Goal: Complete application form

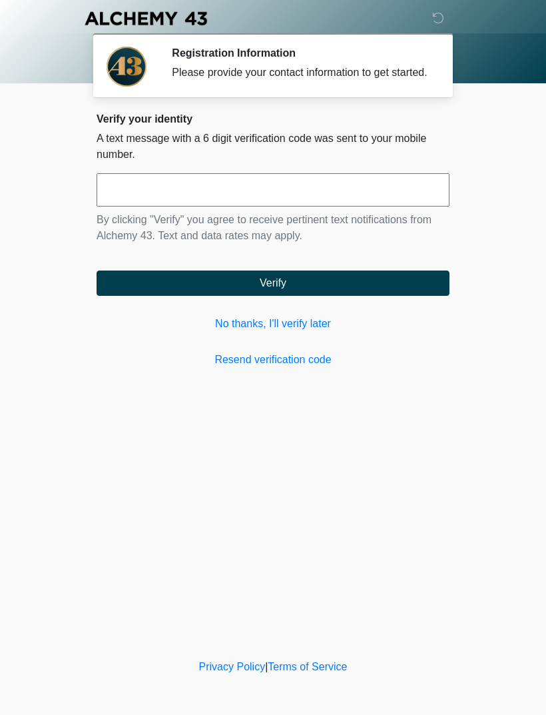
click at [308, 332] on link "No thanks, I'll verify later" at bounding box center [273, 324] width 353 height 16
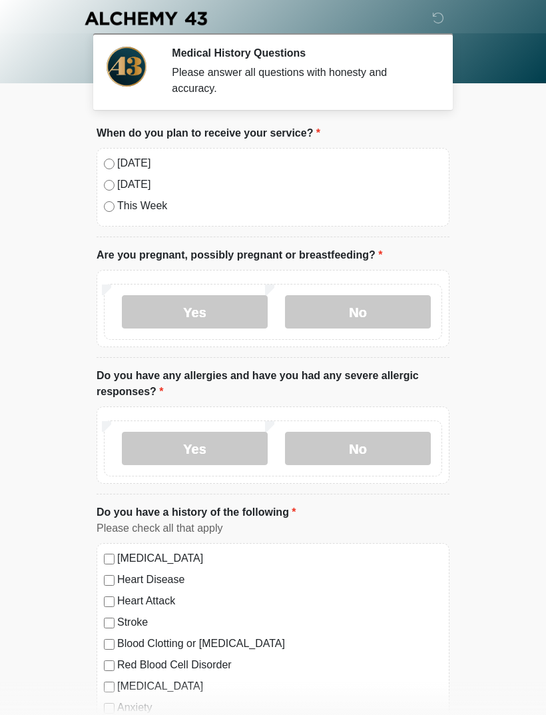
click at [103, 153] on div "[DATE] [DATE] This Week" at bounding box center [273, 187] width 353 height 79
click at [110, 150] on div "[DATE] [DATE] This Week" at bounding box center [273, 187] width 353 height 79
click at [113, 154] on div "[DATE] [DATE] This Week" at bounding box center [273, 187] width 353 height 79
click at [113, 153] on div "[DATE] [DATE] This Week" at bounding box center [273, 187] width 353 height 79
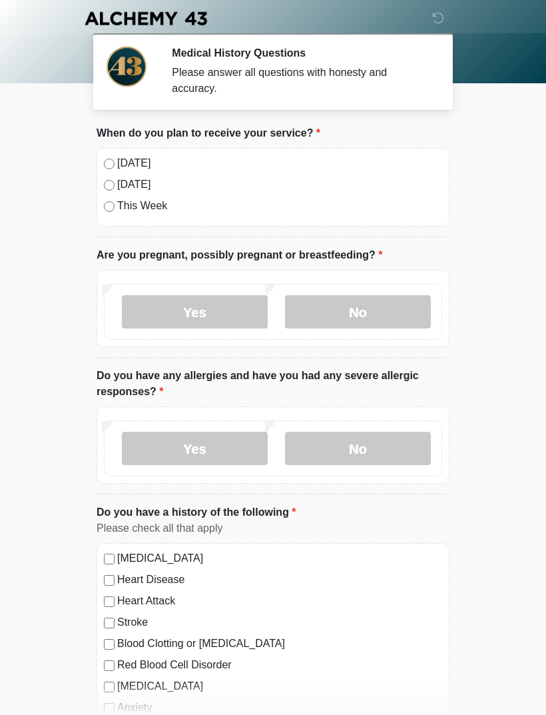
click at [112, 153] on div "[DATE] [DATE] This Week" at bounding box center [273, 187] width 353 height 79
click at [119, 161] on label "[DATE]" at bounding box center [279, 163] width 325 height 16
click at [354, 314] on label "No" at bounding box center [358, 311] width 146 height 33
click at [353, 473] on div "Yes No" at bounding box center [273, 448] width 338 height 56
click at [334, 456] on label "No" at bounding box center [358, 448] width 146 height 33
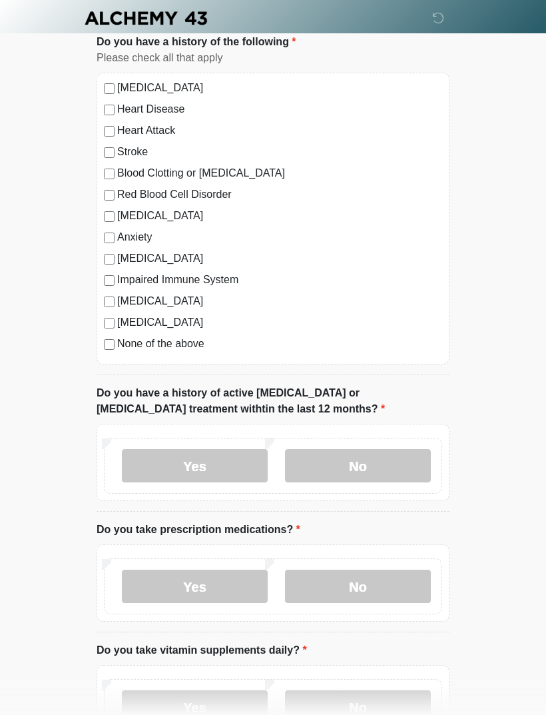
scroll to position [510, 0]
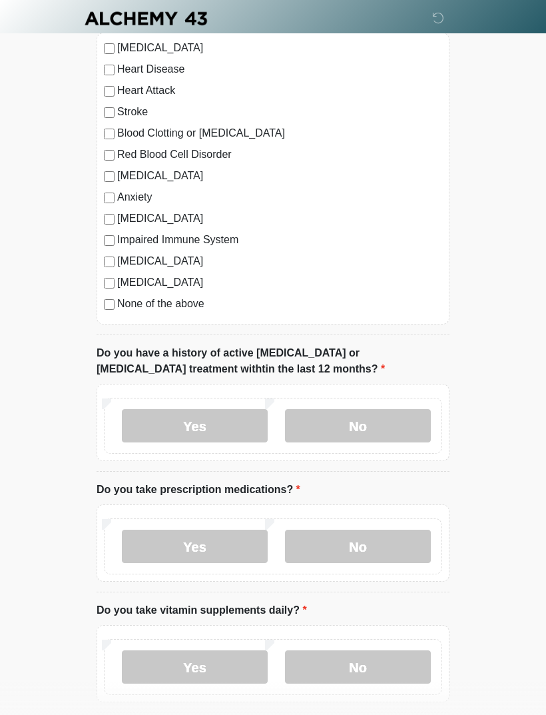
click at [330, 421] on label "No" at bounding box center [358, 425] width 146 height 33
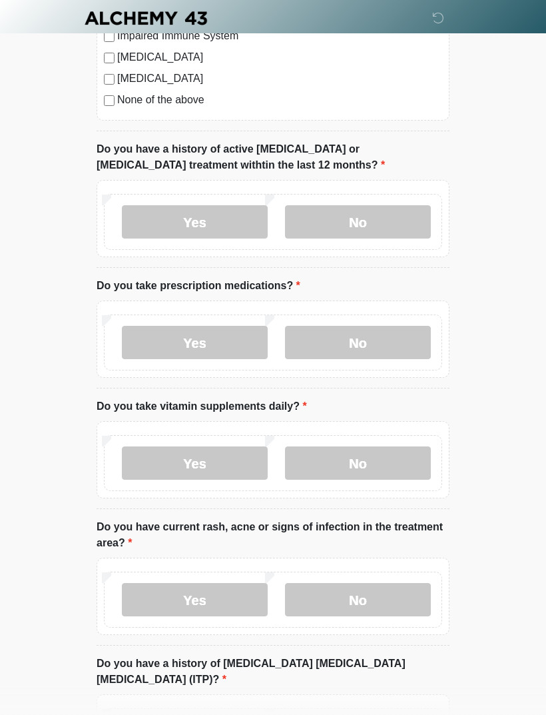
scroll to position [712, 0]
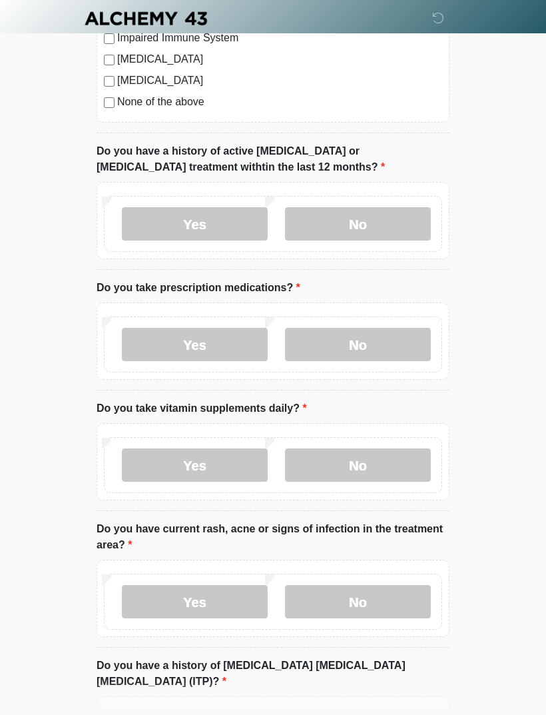
click at [366, 357] on label "No" at bounding box center [358, 344] width 146 height 33
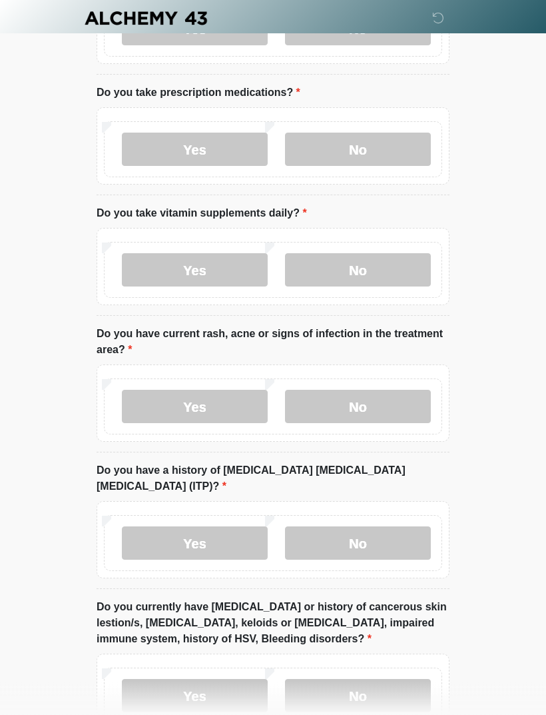
click at [338, 266] on label "No" at bounding box center [358, 270] width 146 height 33
click at [340, 399] on label "No" at bounding box center [358, 406] width 146 height 33
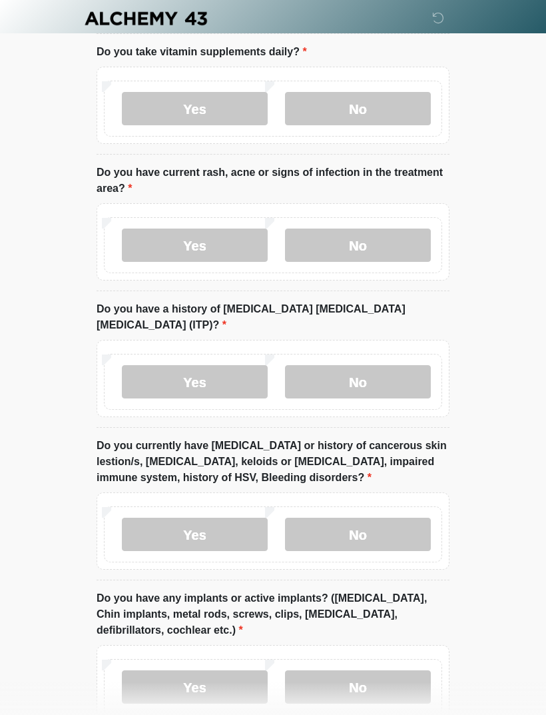
scroll to position [1071, 0]
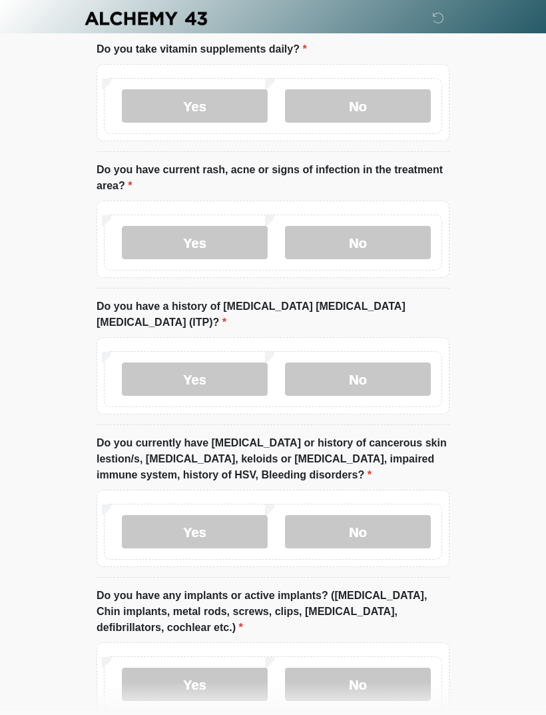
click at [360, 362] on label "No" at bounding box center [358, 378] width 146 height 33
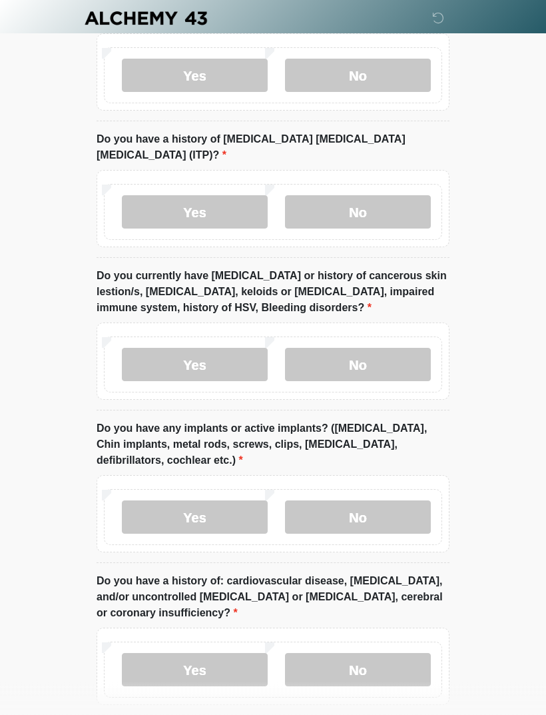
click at [349, 348] on label "No" at bounding box center [358, 364] width 146 height 33
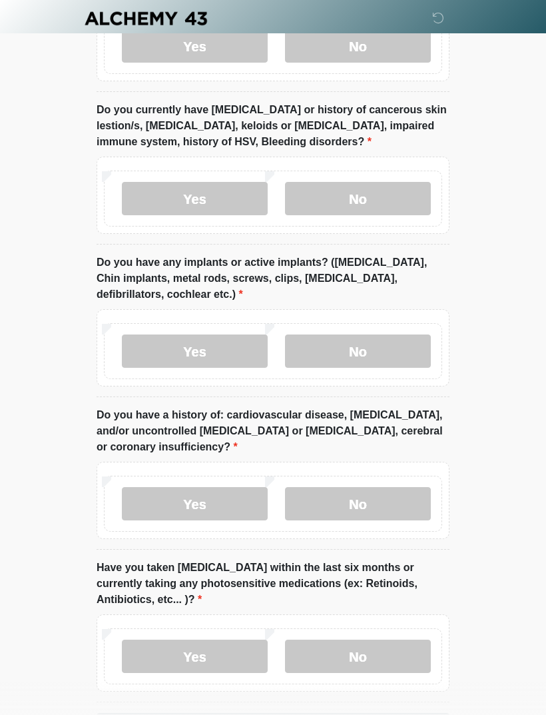
scroll to position [1418, 0]
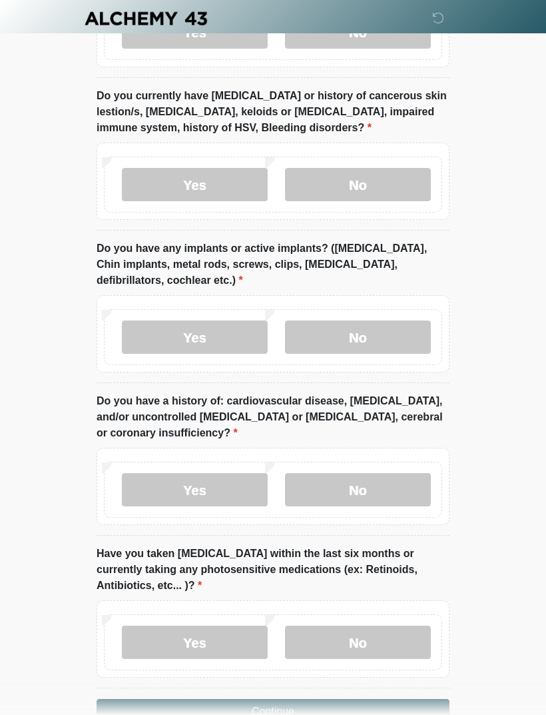
click at [336, 332] on label "No" at bounding box center [358, 336] width 146 height 33
click at [351, 486] on label "No" at bounding box center [358, 489] width 146 height 33
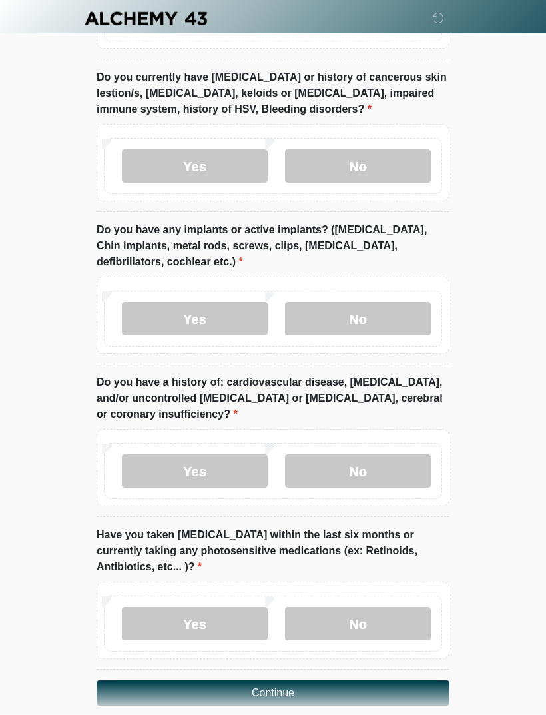
click at [350, 607] on label "No" at bounding box center [358, 623] width 146 height 33
click at [151, 607] on label "Yes" at bounding box center [195, 623] width 146 height 33
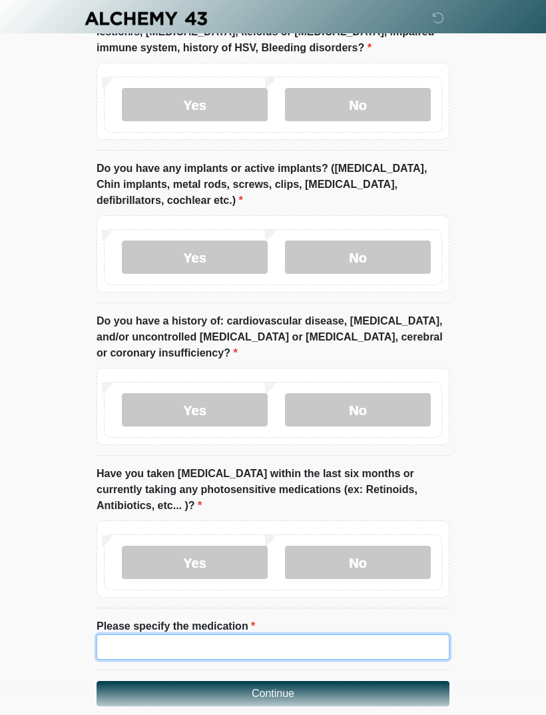
click at [149, 634] on input "Please specify the medication" at bounding box center [273, 646] width 353 height 25
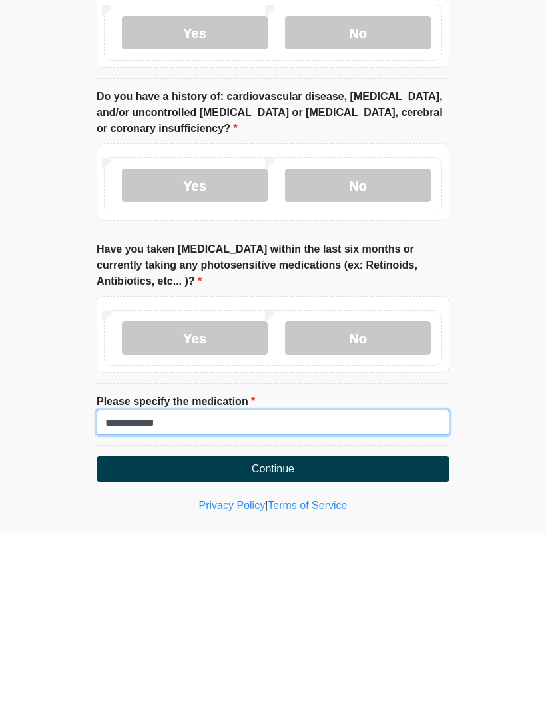
type input "**********"
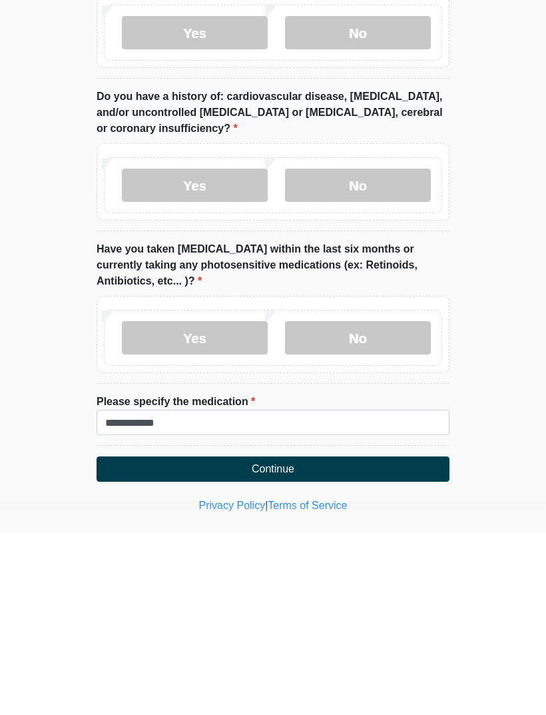
click at [296, 638] on button "Continue" at bounding box center [273, 650] width 353 height 25
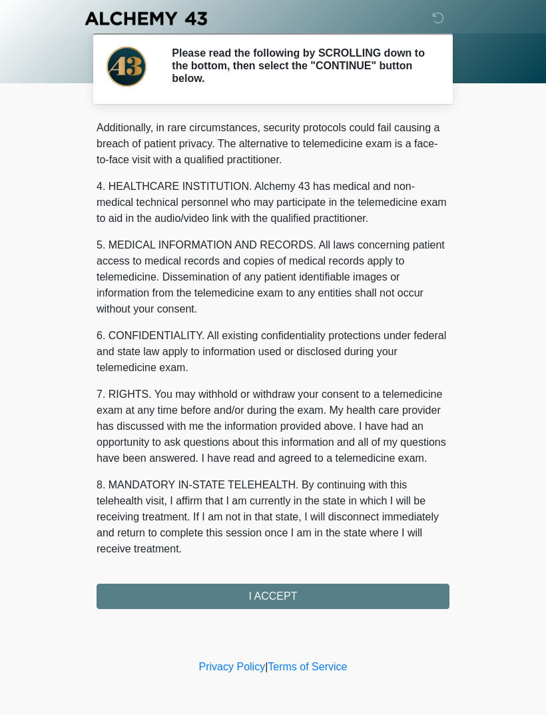
scroll to position [324, 0]
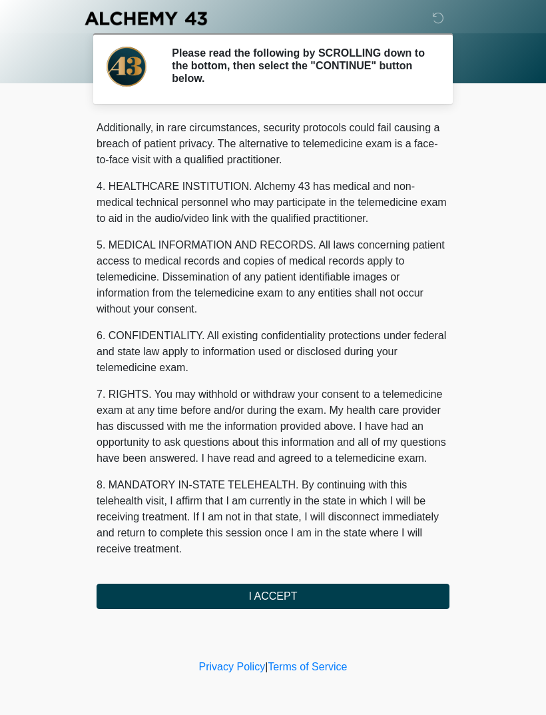
click at [337, 589] on button "I ACCEPT" at bounding box center [273, 595] width 353 height 25
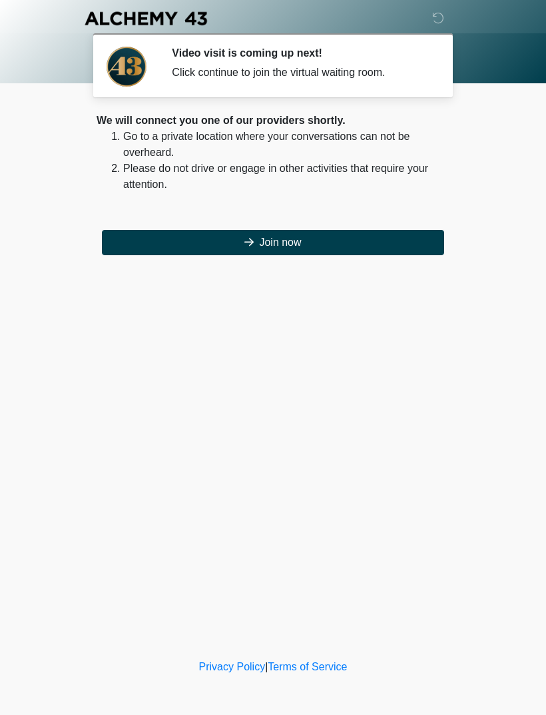
click at [338, 246] on button "Join now" at bounding box center [273, 242] width 342 height 25
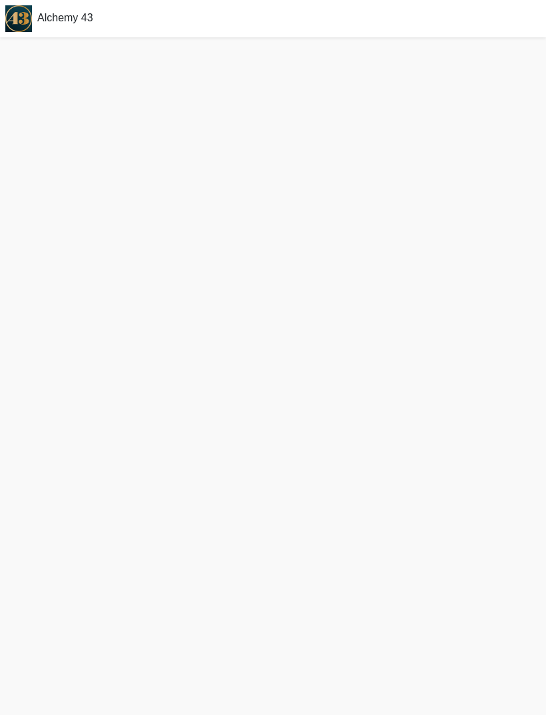
click at [212, 242] on div at bounding box center [273, 375] width 546 height 677
